Goal: Task Accomplishment & Management: Complete application form

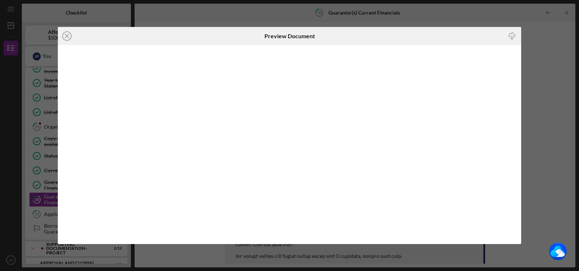
scroll to position [388, 0]
click at [65, 39] on icon "Icon/Close" at bounding box center [67, 36] width 18 height 18
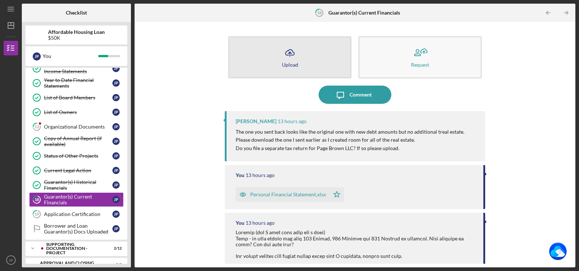
click at [299, 51] on button "Icon/Upload Upload" at bounding box center [290, 57] width 123 height 42
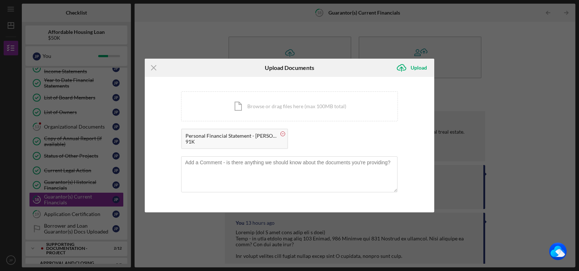
click at [283, 134] on circle at bounding box center [283, 134] width 4 height 4
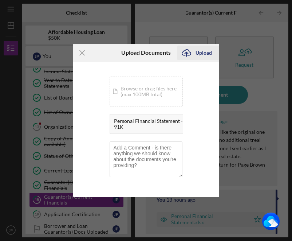
click at [199, 51] on div "Upload" at bounding box center [203, 52] width 16 height 15
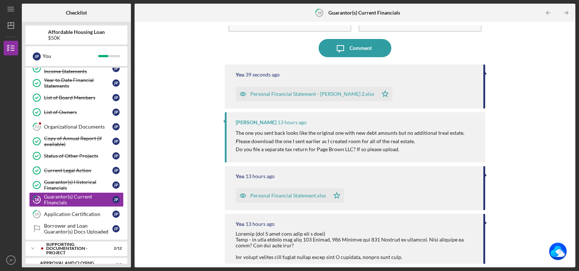
scroll to position [36, 0]
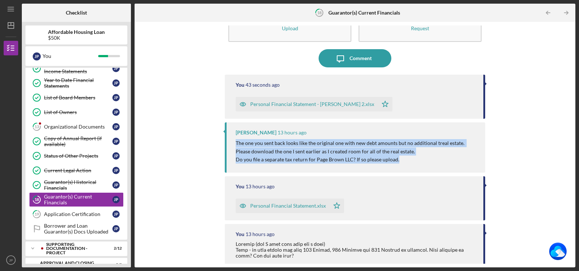
drag, startPoint x: 235, startPoint y: 142, endPoint x: 408, endPoint y: 158, distance: 173.6
click at [408, 158] on div "[PERSON_NAME] 13 hours ago The one you sent back looks like the original one wi…" at bounding box center [355, 147] width 260 height 50
copy div "The one you sent back looks like the original one with new debt amounts but no …"
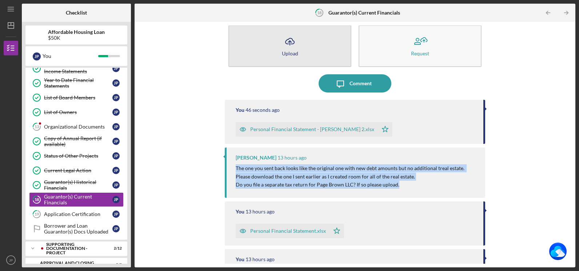
scroll to position [0, 0]
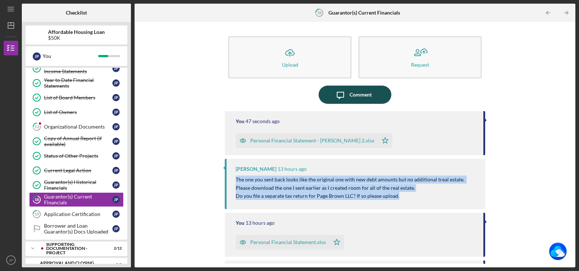
click at [368, 94] on div "Comment" at bounding box center [361, 95] width 22 height 18
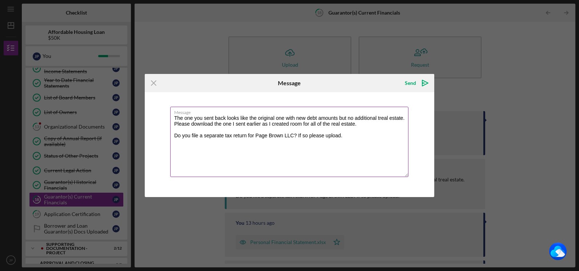
click at [174, 117] on textarea "The one you sent back looks like the original one with new debt amounts but no …" at bounding box center [289, 142] width 238 height 70
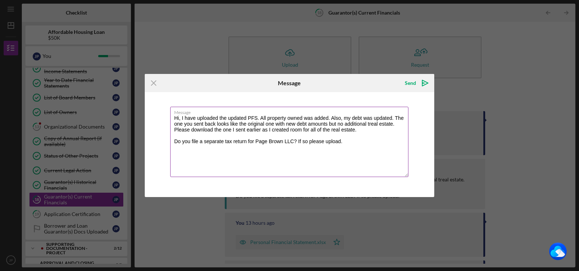
drag, startPoint x: 298, startPoint y: 142, endPoint x: 343, endPoint y: 144, distance: 45.6
click at [343, 144] on textarea "Hi, I have uploaded the updated PFS. All property owned was added. Also, my deb…" at bounding box center [289, 142] width 238 height 70
click at [397, 117] on textarea "Hi, I have uploaded the updated PFS. All property owned was added. Also, my deb…" at bounding box center [289, 142] width 238 height 70
drag, startPoint x: 395, startPoint y: 118, endPoint x: 400, endPoint y: 127, distance: 10.9
click at [400, 127] on textarea "Hi, I have uploaded the updated PFS. All property owned was added. Also, my deb…" at bounding box center [289, 142] width 238 height 70
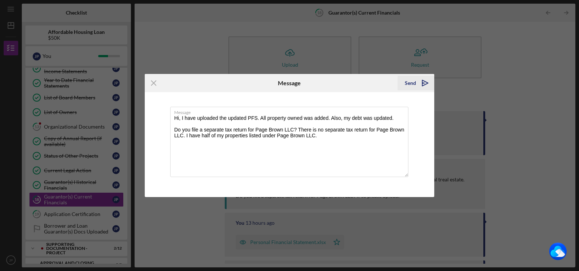
type textarea "Hi, I have uploaded the updated PFS. All property owned was added. Also, my deb…"
click at [414, 85] on div "Send" at bounding box center [410, 83] width 11 height 15
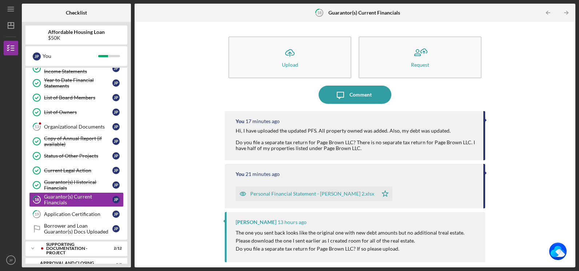
click at [319, 86] on button "Icon/Message Comment" at bounding box center [355, 95] width 73 height 18
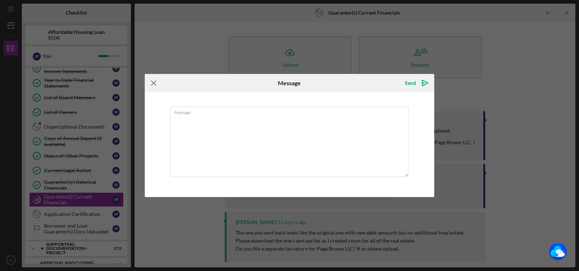
click at [147, 78] on icon "Icon/Menu Close" at bounding box center [154, 83] width 18 height 18
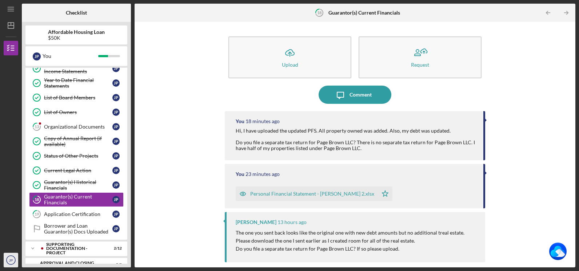
click at [7, 258] on icon "JP" at bounding box center [11, 260] width 15 height 18
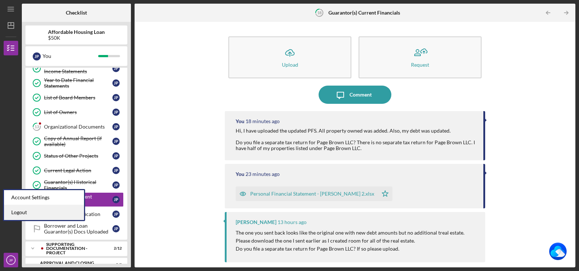
click at [23, 212] on link "Logout" at bounding box center [44, 212] width 80 height 15
